Goal: Contribute content: Add original content to the website for others to see

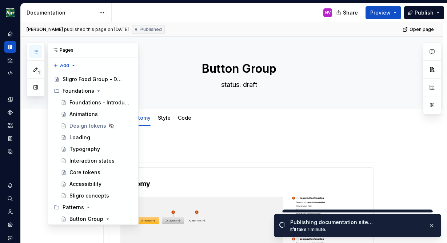
click at [32, 56] on button "button" at bounding box center [35, 51] width 13 height 13
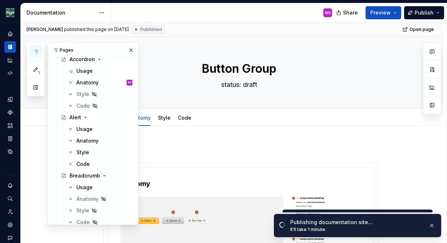
scroll to position [444, 0]
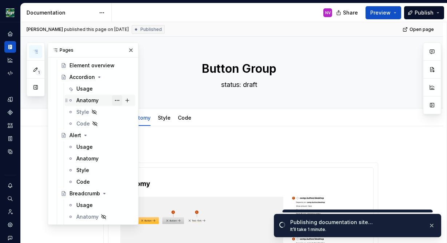
click at [117, 100] on button "Page tree" at bounding box center [117, 100] width 10 height 10
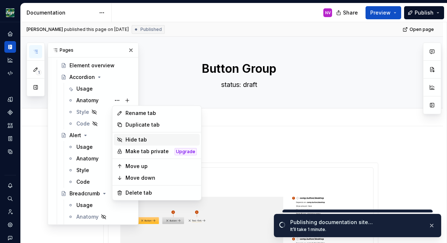
click at [134, 137] on div "Hide tab" at bounding box center [160, 139] width 71 height 7
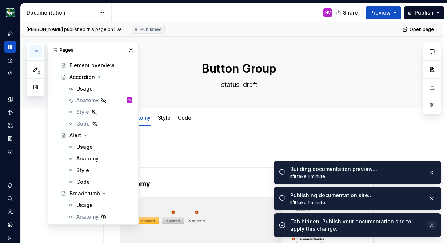
click at [435, 226] on button "button" at bounding box center [431, 225] width 9 height 10
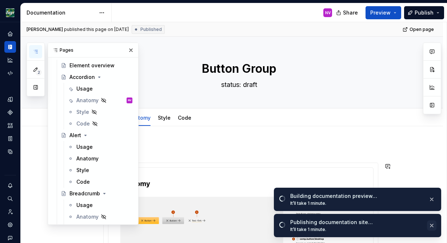
click at [432, 223] on button "button" at bounding box center [431, 225] width 9 height 10
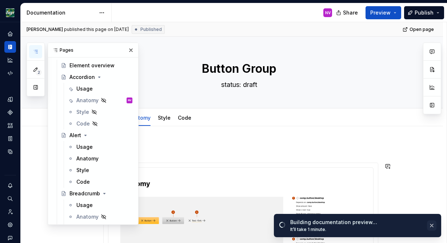
click at [432, 223] on button "button" at bounding box center [431, 225] width 9 height 10
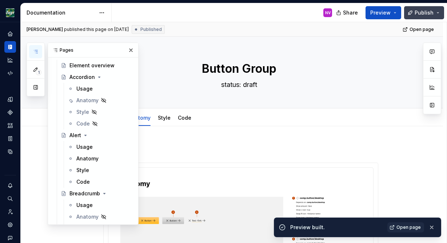
click at [424, 12] on span "Publish" at bounding box center [424, 12] width 19 height 7
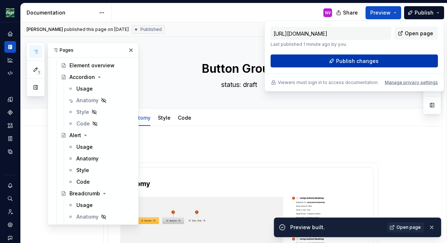
click at [377, 56] on button "Publish changes" at bounding box center [354, 61] width 167 height 13
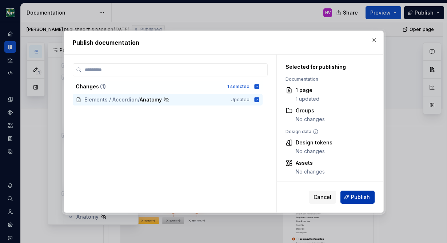
click at [357, 197] on span "Publish" at bounding box center [360, 196] width 19 height 7
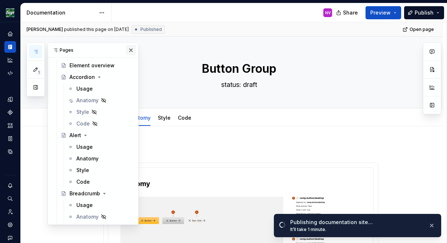
click at [132, 49] on button "button" at bounding box center [131, 50] width 10 height 10
click at [37, 52] on icon "button" at bounding box center [36, 51] width 4 height 3
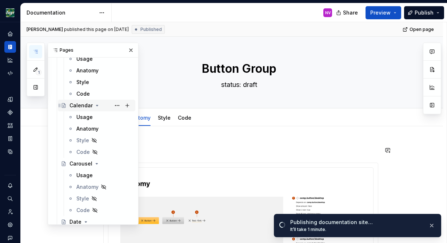
scroll to position [666, 0]
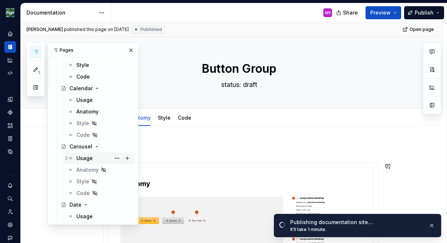
click at [87, 160] on div "Usage" at bounding box center [84, 158] width 16 height 7
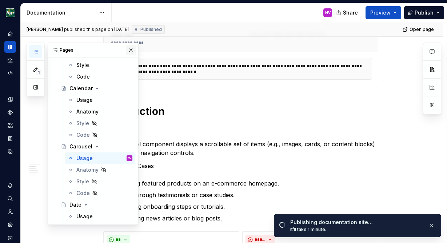
click at [129, 51] on button "button" at bounding box center [131, 50] width 10 height 10
type textarea "*"
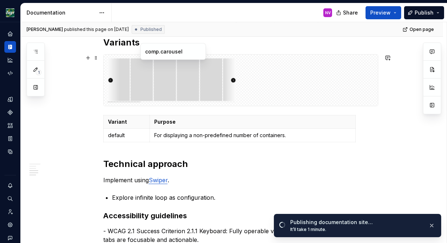
scroll to position [633, 0]
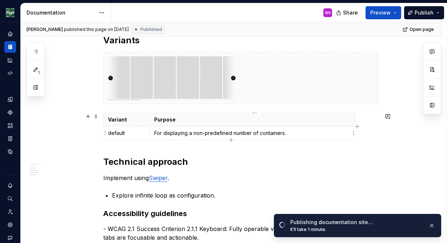
click at [361, 136] on div "Variant Purpose default For displaying a non-predefined number of containers." at bounding box center [240, 128] width 275 height 30
click at [107, 162] on h2 "Technical approach" at bounding box center [240, 162] width 275 height 12
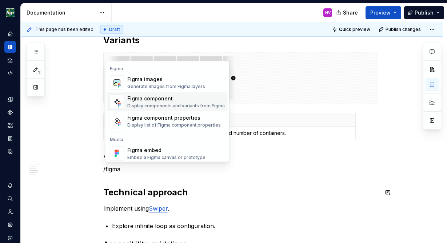
click at [152, 104] on div "Display components and variants from Figma" at bounding box center [175, 106] width 97 height 6
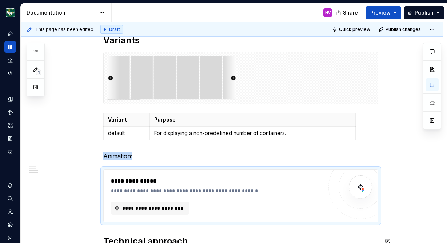
type textarea "*"
click at [157, 204] on button "**********" at bounding box center [150, 207] width 78 height 13
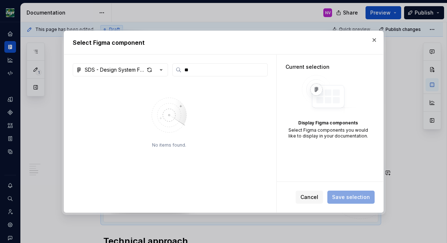
type input "*"
type input "********"
click at [147, 71] on div "button" at bounding box center [149, 70] width 10 height 10
click at [159, 72] on icon "button" at bounding box center [160, 69] width 7 height 7
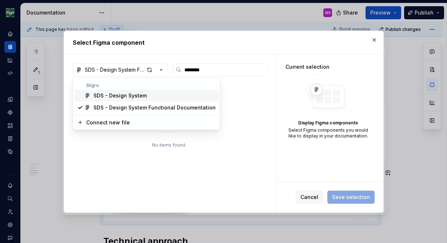
click at [148, 98] on div "SDS - Design System" at bounding box center [154, 95] width 122 height 7
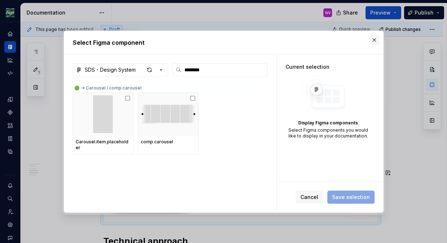
click at [372, 39] on button "button" at bounding box center [374, 40] width 10 height 10
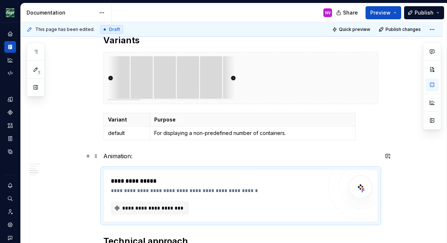
click at [143, 157] on p "Animation:" at bounding box center [240, 156] width 275 height 9
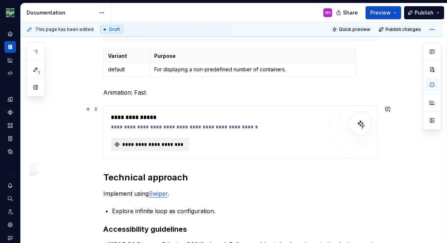
scroll to position [696, 0]
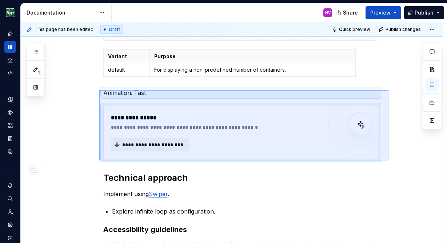
drag, startPoint x: 388, startPoint y: 160, endPoint x: 99, endPoint y: 90, distance: 297.9
click at [99, 90] on div "**********" at bounding box center [234, 132] width 426 height 221
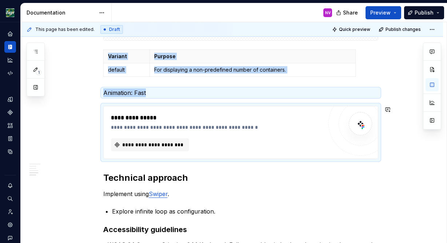
copy div "Variant Purpose default For displaying a non-predefined number of containers. A…"
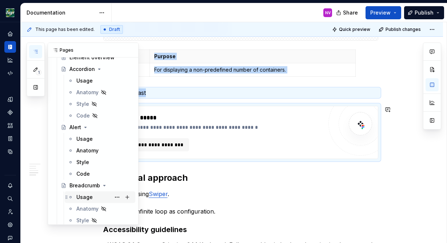
scroll to position [381, 0]
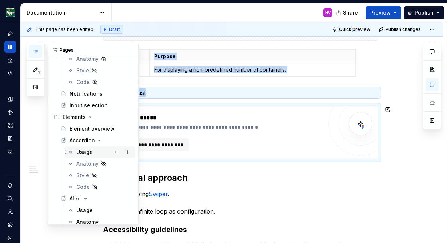
click at [83, 151] on div "Usage" at bounding box center [84, 151] width 16 height 7
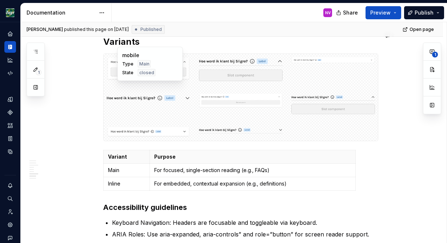
scroll to position [907, 0]
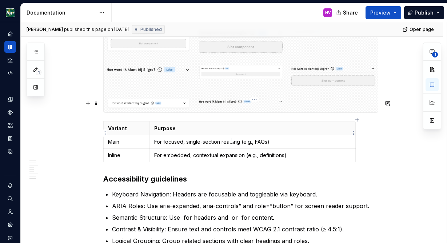
click at [367, 135] on div "Variant Purpose Main For focused, single-section reading (e.g., FAQs) Inline Fo…" at bounding box center [240, 143] width 275 height 44
click at [363, 137] on div "Variant Purpose Main For focused, single-section reading (e.g., FAQs) Inline Fo…" at bounding box center [240, 143] width 275 height 44
click at [108, 174] on h3 "Accessibility guidelines" at bounding box center [240, 179] width 275 height 10
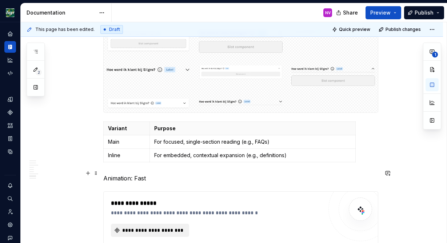
click at [169, 227] on span "**********" at bounding box center [152, 230] width 63 height 7
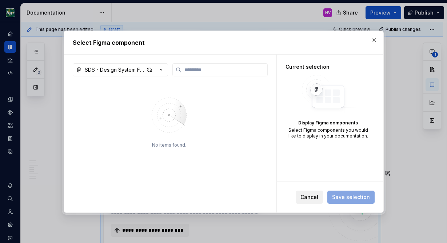
click at [309, 199] on span "Cancel" at bounding box center [309, 196] width 18 height 7
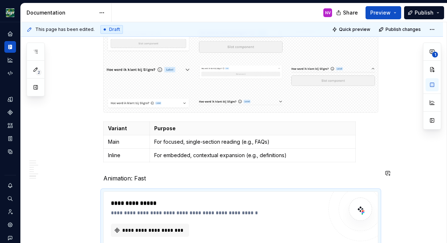
type textarea "*"
click at [339, 183] on div at bounding box center [360, 209] width 64 height 64
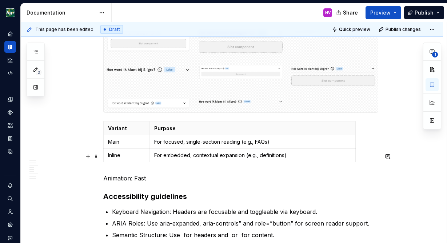
click at [283, 174] on p "Animation: Fast" at bounding box center [240, 178] width 275 height 9
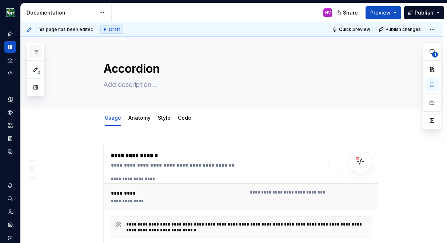
scroll to position [381, 0]
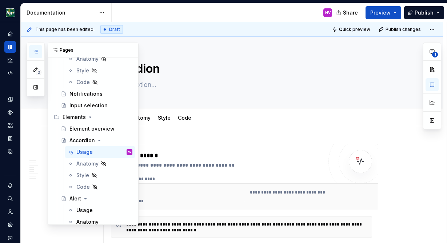
click at [36, 49] on icon "button" at bounding box center [36, 52] width 6 height 6
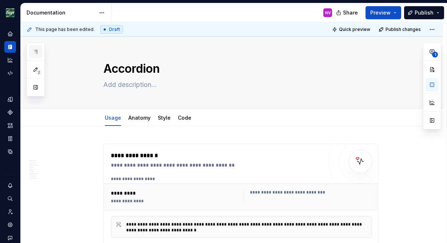
click at [36, 49] on icon "button" at bounding box center [36, 52] width 6 height 6
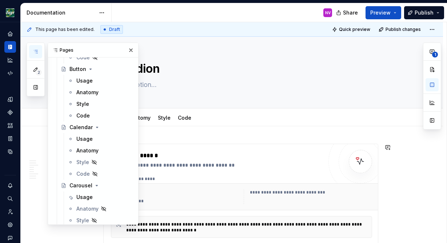
scroll to position [689, 0]
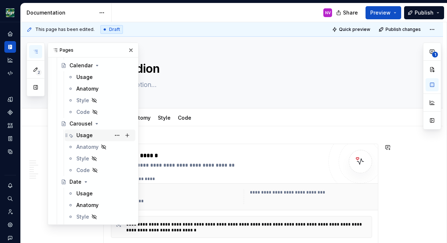
click at [82, 137] on div "Usage" at bounding box center [84, 135] width 16 height 7
click at [252, 155] on div "**********" at bounding box center [217, 155] width 212 height 9
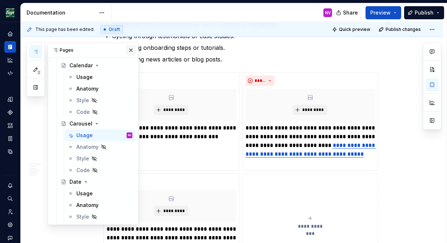
click at [131, 51] on button "button" at bounding box center [131, 50] width 10 height 10
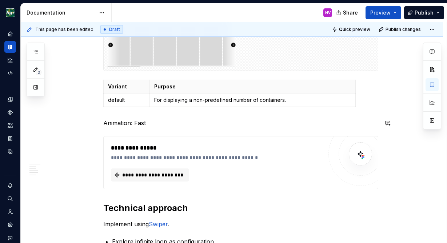
scroll to position [666, 0]
click at [199, 147] on div "**********" at bounding box center [217, 147] width 212 height 9
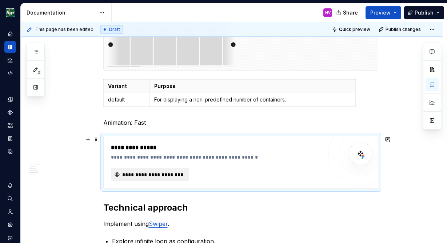
click at [133, 179] on button "**********" at bounding box center [150, 174] width 78 height 13
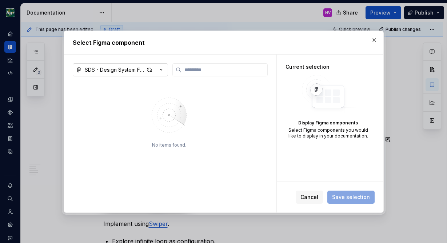
click at [162, 71] on icon "button" at bounding box center [160, 69] width 7 height 7
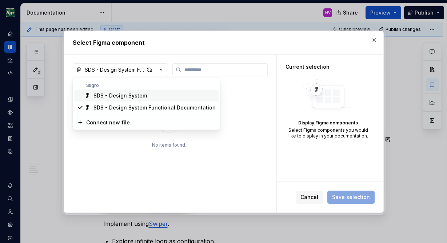
click at [374, 40] on div "Select Figma component SDS - Design System Functional Documentation No items fo…" at bounding box center [223, 121] width 447 height 243
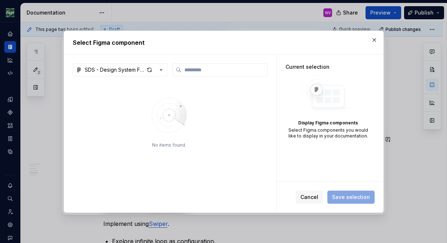
click at [374, 40] on button "button" at bounding box center [374, 40] width 10 height 10
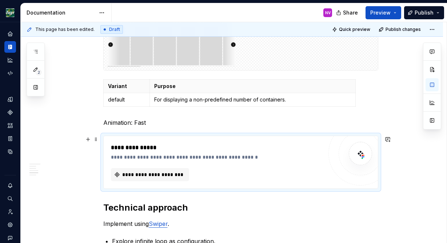
type textarea "*"
click at [231, 149] on div "**********" at bounding box center [217, 147] width 212 height 9
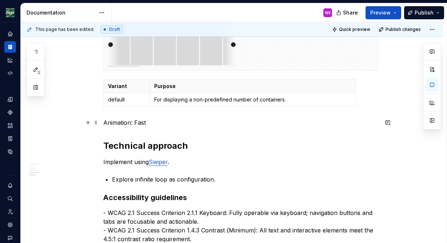
click at [216, 125] on p "Animation: Fast" at bounding box center [240, 122] width 275 height 9
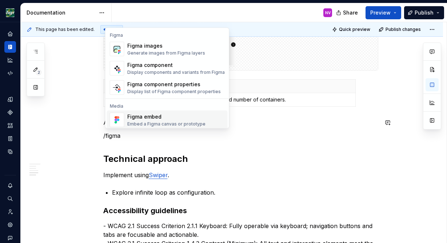
click at [165, 113] on div "Figma embed Embed a Figma canvas or prototype" at bounding box center [175, 120] width 97 height 15
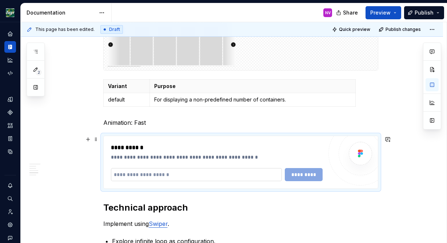
click at [141, 173] on input "text" at bounding box center [196, 174] width 171 height 13
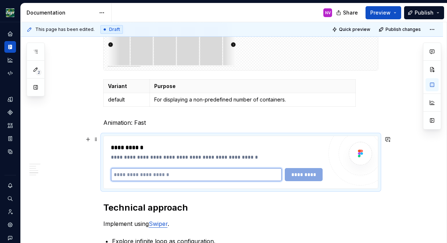
paste input "**********"
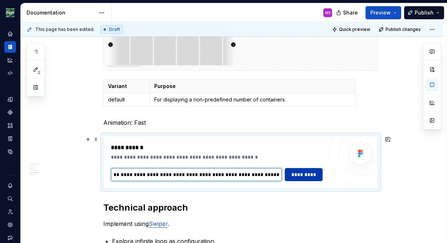
type input "**********"
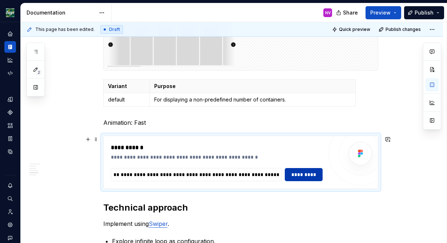
click at [309, 171] on button "*********" at bounding box center [303, 174] width 37 height 13
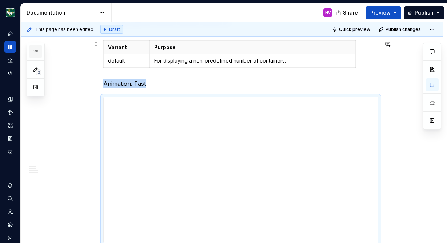
scroll to position [689, 0]
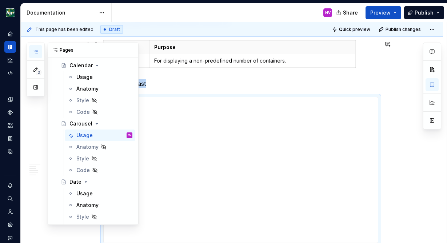
click at [35, 52] on icon "button" at bounding box center [36, 52] width 6 height 6
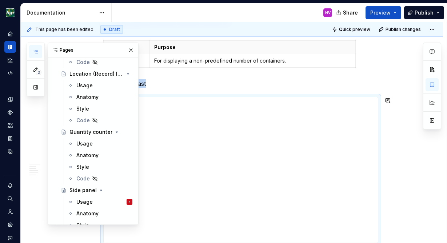
scroll to position [2411, 0]
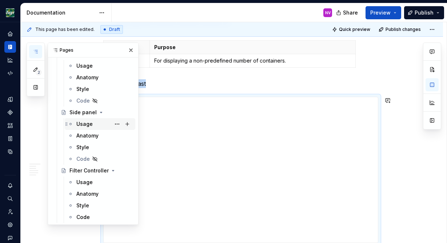
click at [86, 120] on div "Usage" at bounding box center [84, 123] width 16 height 7
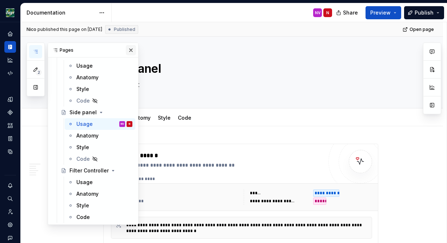
click at [129, 52] on button "button" at bounding box center [131, 50] width 10 height 10
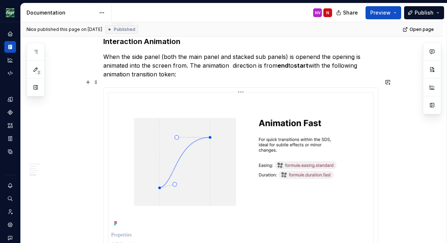
scroll to position [1032, 0]
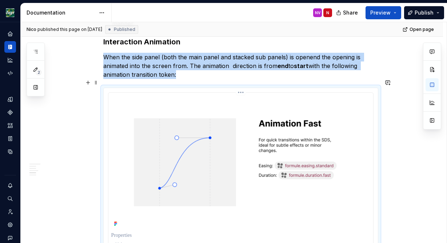
click at [202, 135] on img at bounding box center [240, 162] width 259 height 133
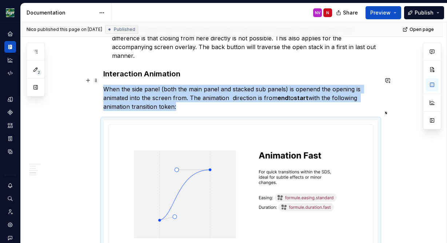
scroll to position [999, 0]
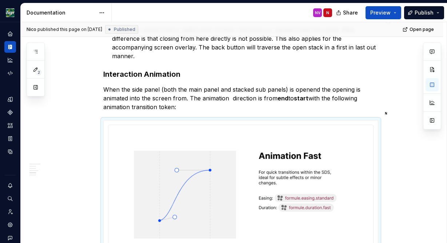
type textarea "*"
